Goal: Information Seeking & Learning: Find specific fact

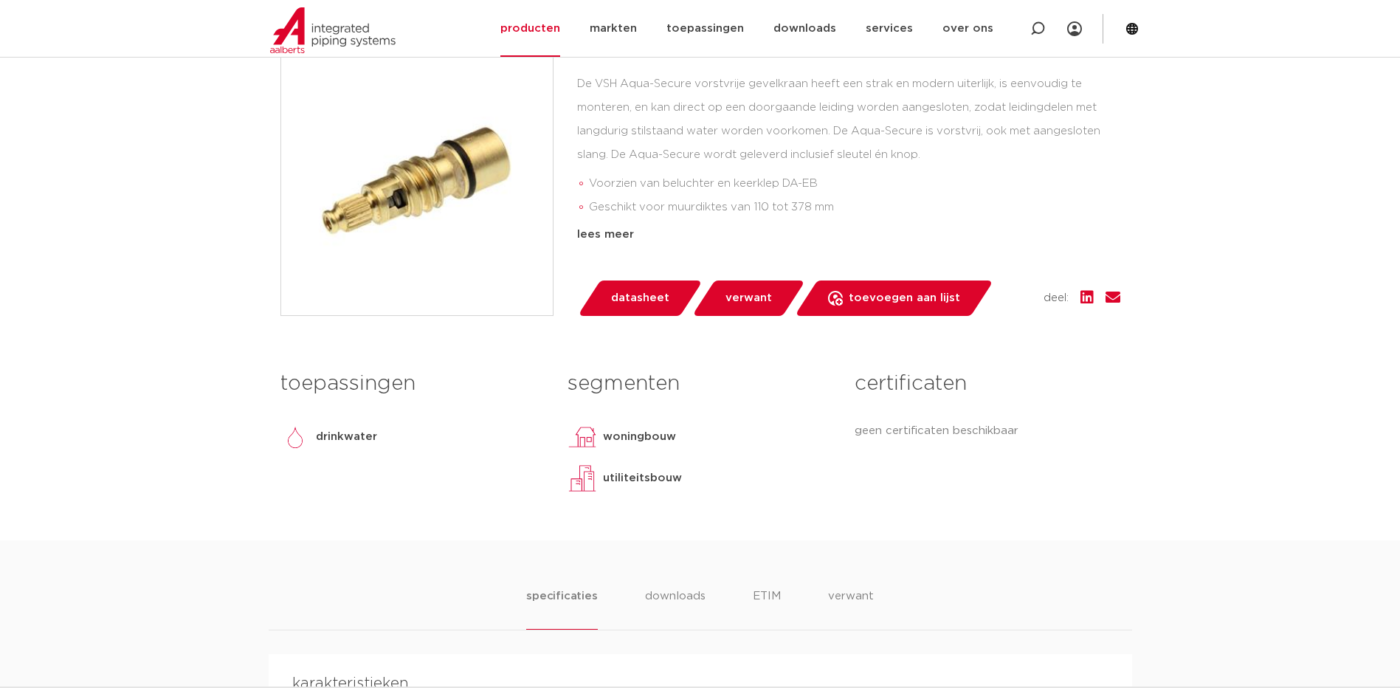
click at [749, 295] on span "verwant" at bounding box center [748, 298] width 46 height 24
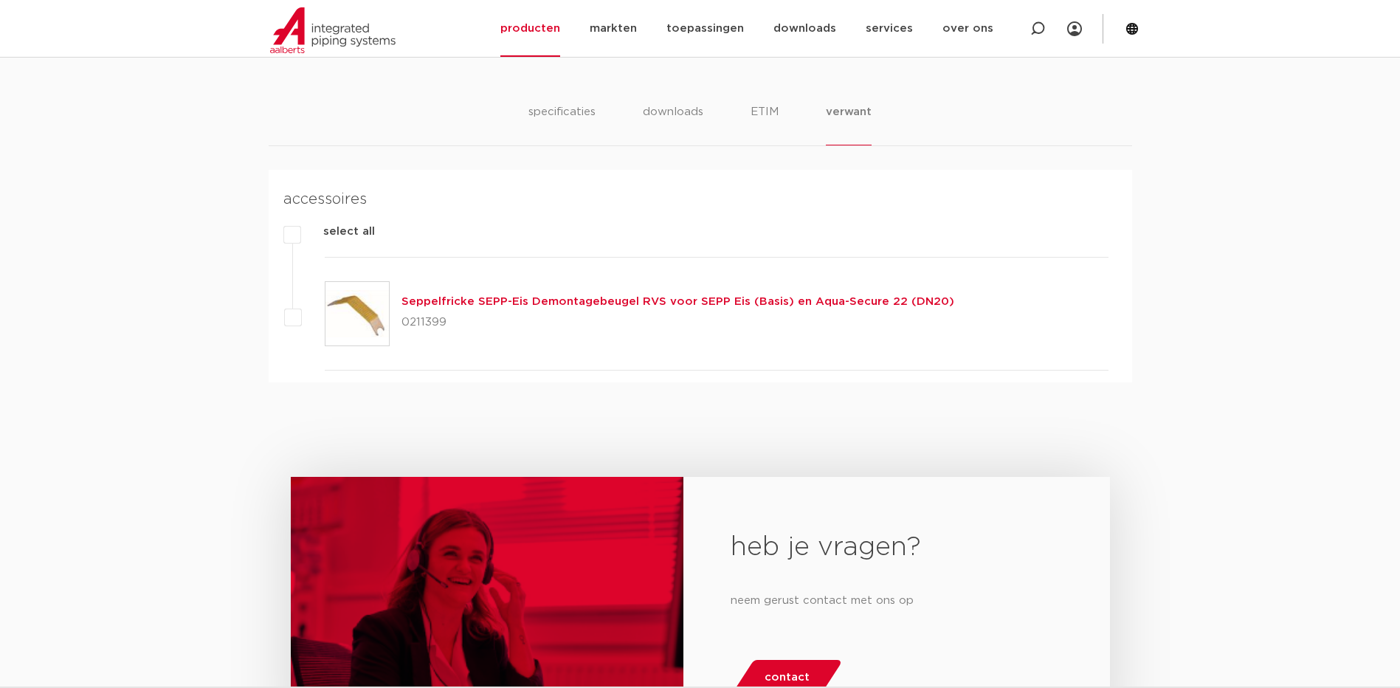
scroll to position [909, 0]
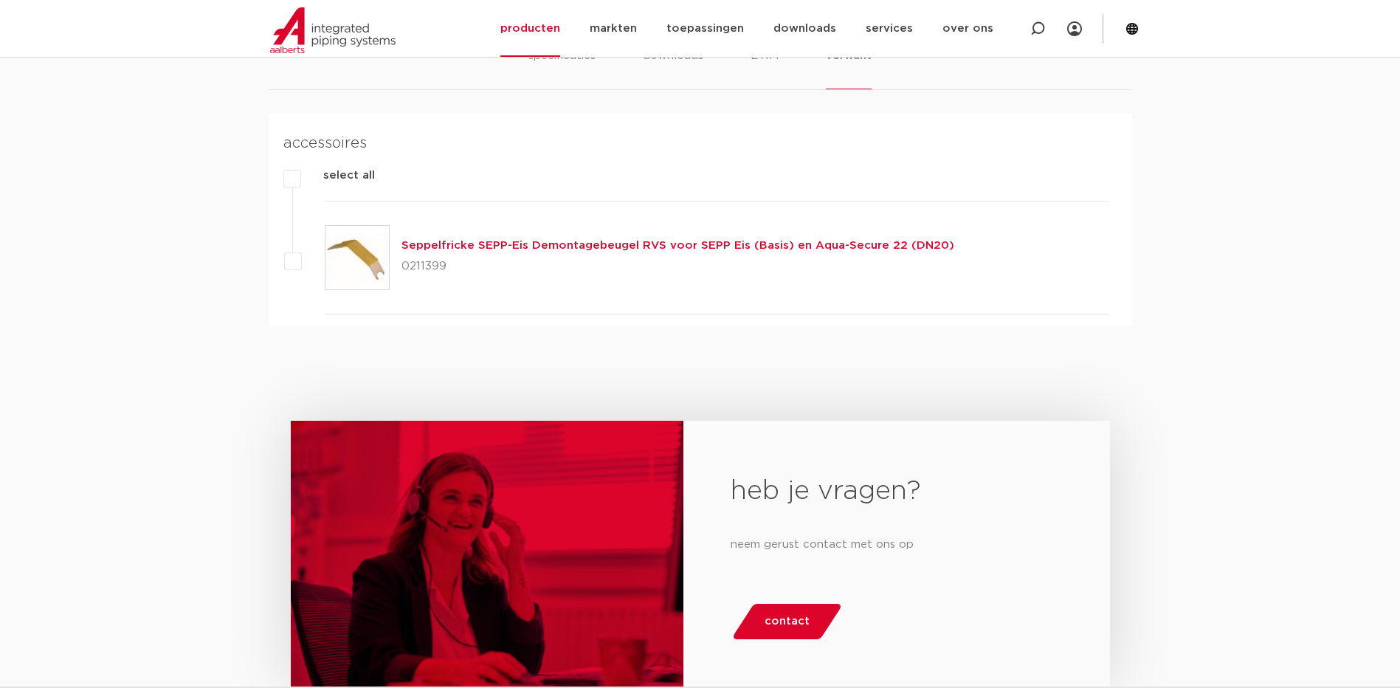
click at [619, 249] on link "Seppelfricke SEPP-Eis Demontagebeugel RVS voor SEPP Eis (Basis) en Aqua-Secure …" at bounding box center [677, 245] width 553 height 11
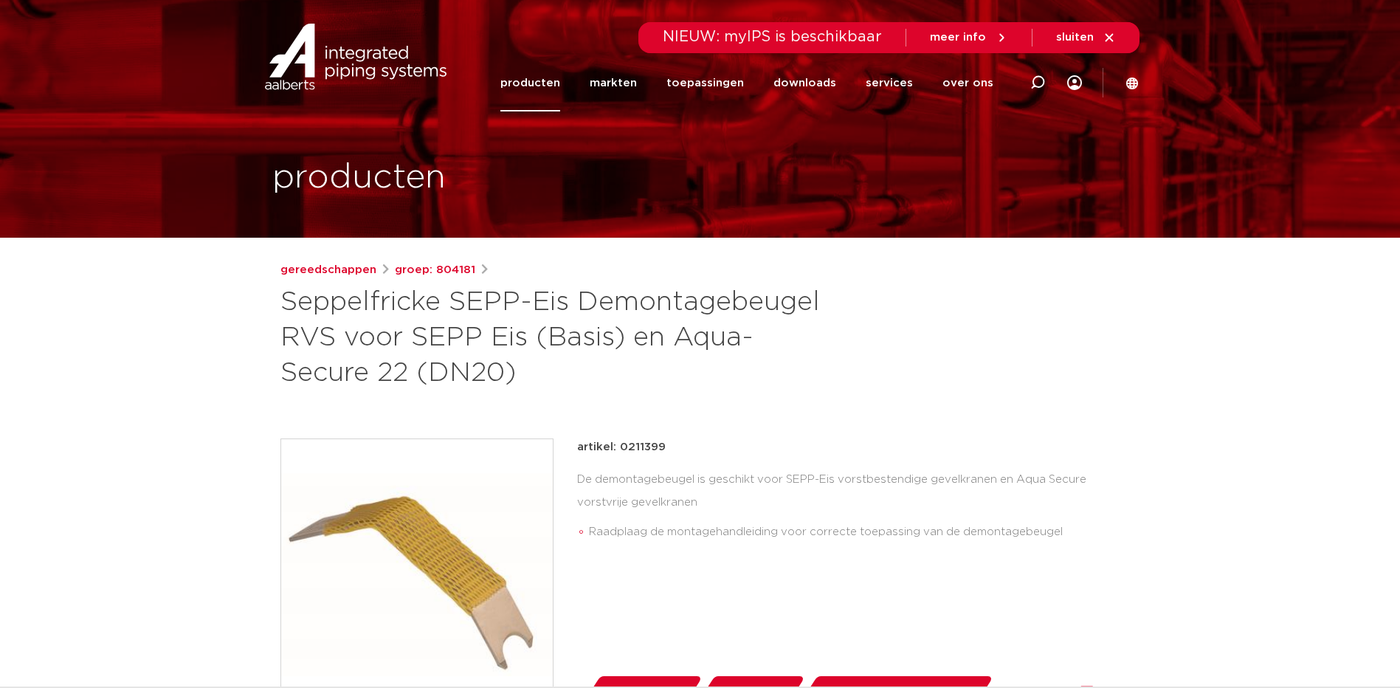
drag, startPoint x: 621, startPoint y: 448, endPoint x: 672, endPoint y: 444, distance: 51.1
click at [672, 444] on div "artikel: 0211399" at bounding box center [848, 447] width 543 height 18
drag, startPoint x: 672, startPoint y: 444, endPoint x: 649, endPoint y: 445, distance: 22.9
copy p "0211399"
